Goal: Register for event/course

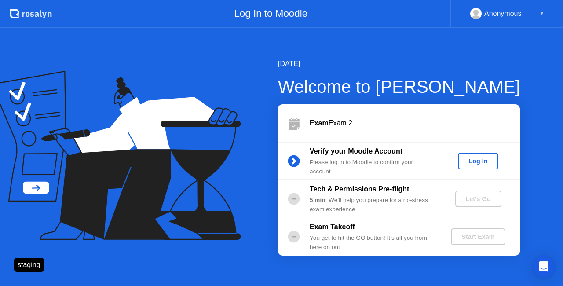
click at [464, 163] on div "Log In" at bounding box center [477, 160] width 33 height 7
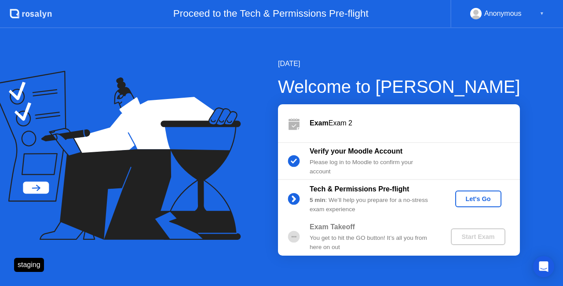
click at [476, 198] on div "Let's Go" at bounding box center [478, 198] width 39 height 7
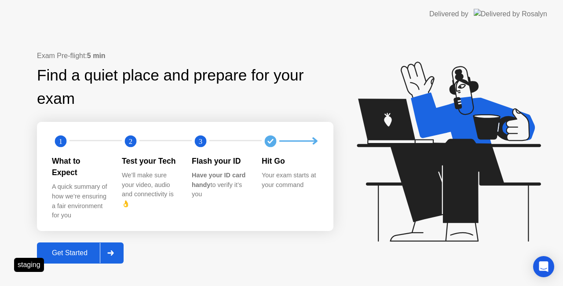
click at [74, 249] on div "Get Started" at bounding box center [70, 253] width 60 height 8
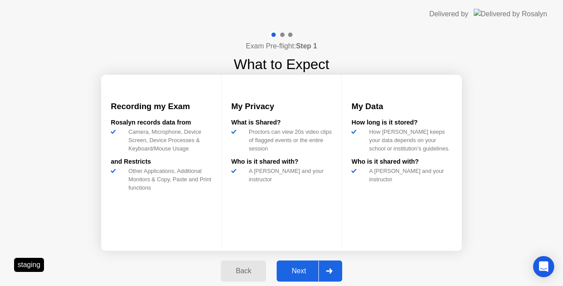
click at [298, 267] on div "Next" at bounding box center [298, 271] width 39 height 8
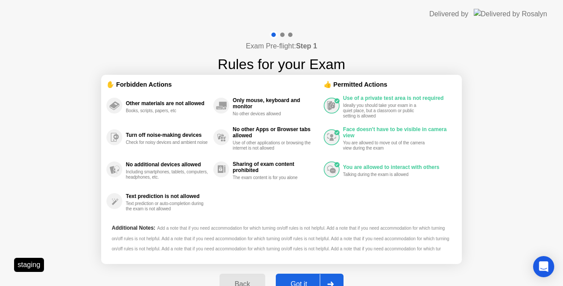
click at [291, 280] on div "Got it" at bounding box center [298, 284] width 41 height 8
select select "**********"
select select "*******"
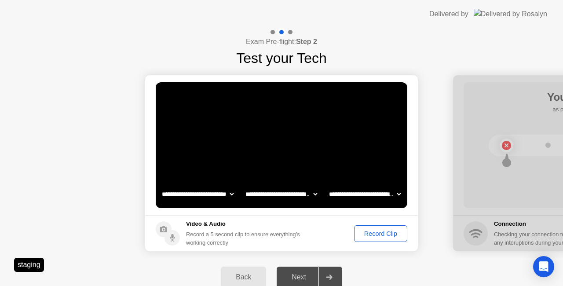
click at [370, 234] on div "Record Clip" at bounding box center [380, 233] width 47 height 7
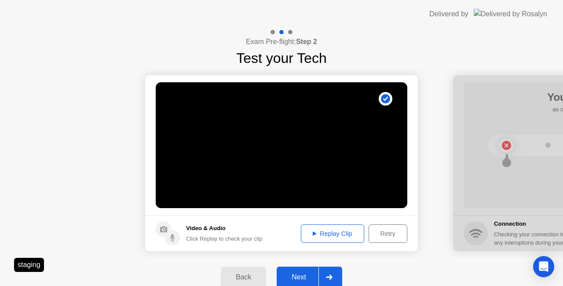
click at [292, 278] on div "Next" at bounding box center [298, 277] width 39 height 8
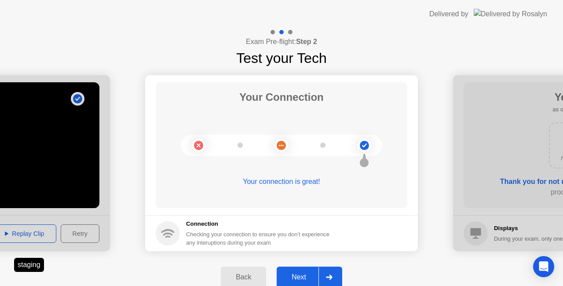
click at [297, 275] on div "Next" at bounding box center [298, 277] width 39 height 8
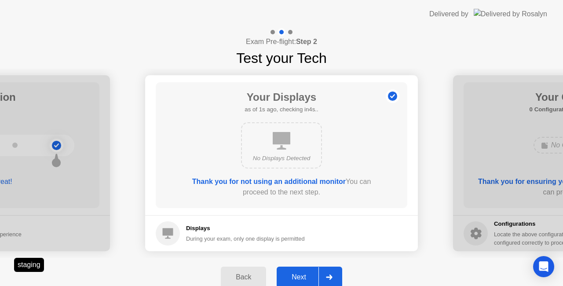
click at [297, 275] on div "Next" at bounding box center [298, 277] width 39 height 8
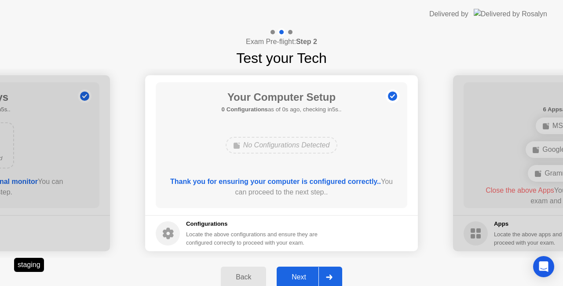
click at [297, 275] on div "Next" at bounding box center [298, 277] width 39 height 8
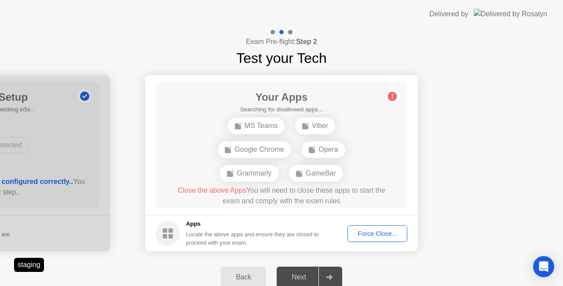
click at [371, 230] on div "Force Close..." at bounding box center [378, 233] width 54 height 7
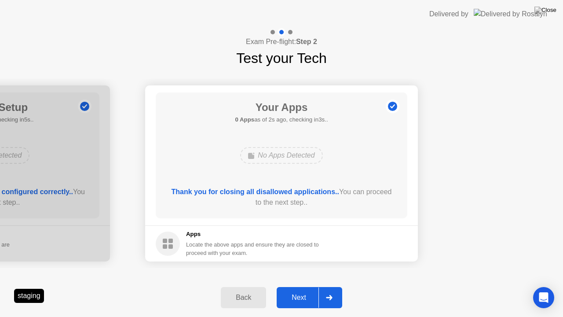
click at [295, 285] on div "Next" at bounding box center [298, 297] width 39 height 8
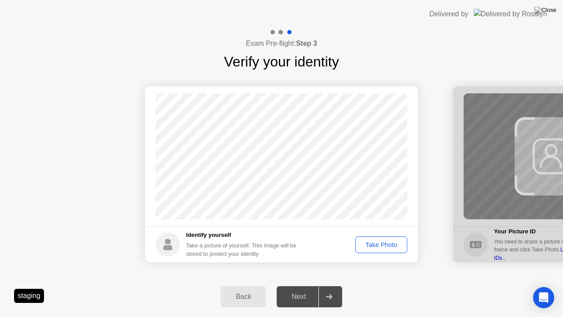
click at [385, 242] on div "Take Photo" at bounding box center [382, 244] width 46 height 7
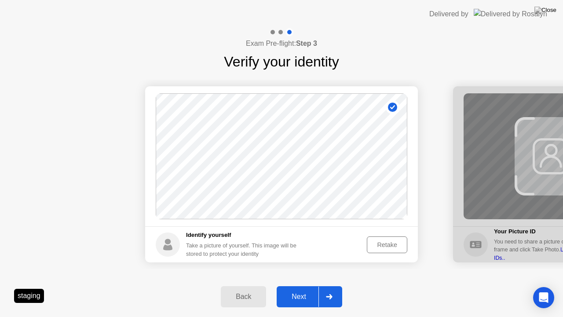
click at [303, 285] on div "Next" at bounding box center [298, 297] width 39 height 8
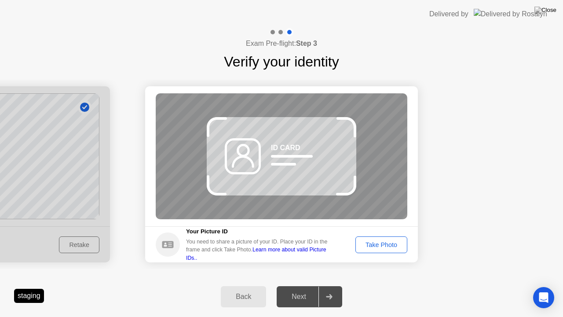
click at [377, 241] on div "Take Photo" at bounding box center [382, 244] width 46 height 7
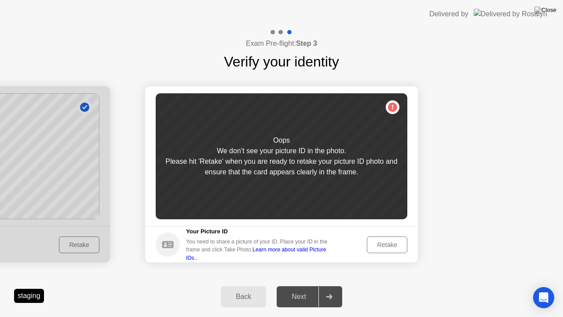
click at [377, 241] on div "Retake" at bounding box center [387, 244] width 34 height 7
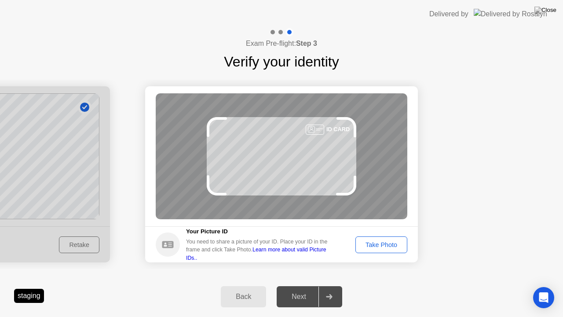
click at [377, 241] on div "Take Photo" at bounding box center [382, 244] width 46 height 7
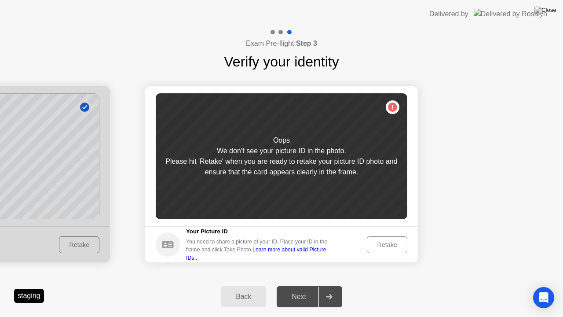
click at [377, 241] on div "Retake" at bounding box center [387, 244] width 34 height 7
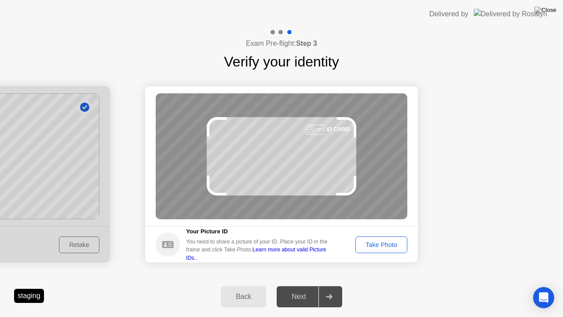
click at [377, 241] on div "Take Photo" at bounding box center [382, 244] width 46 height 7
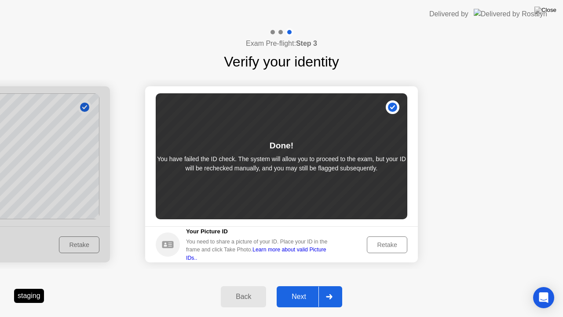
click at [296, 285] on div "Next" at bounding box center [298, 297] width 39 height 8
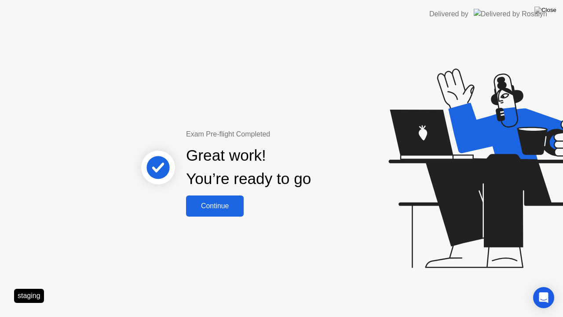
click at [212, 202] on div "Continue" at bounding box center [215, 206] width 52 height 8
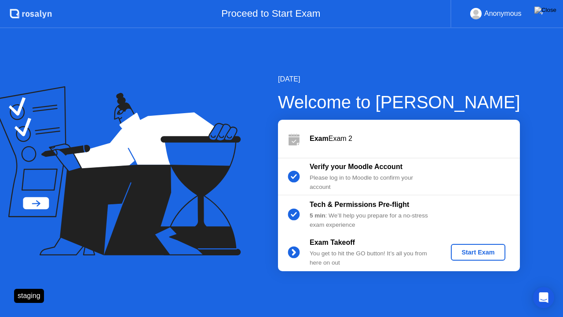
click at [467, 249] on div "Start Exam" at bounding box center [477, 252] width 47 height 7
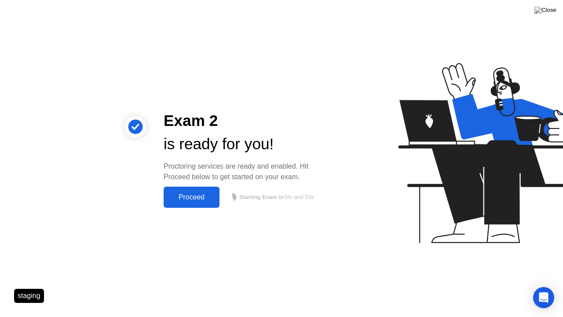
click at [190, 200] on div "Proceed" at bounding box center [191, 197] width 51 height 8
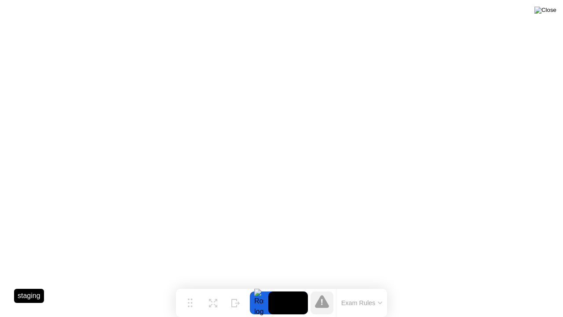
click at [550, 8] on img at bounding box center [545, 10] width 22 height 7
